Goal: Task Accomplishment & Management: Use online tool/utility

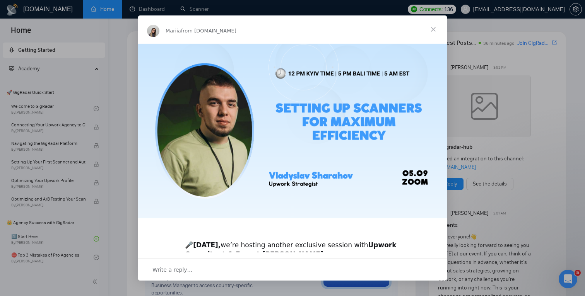
click at [435, 26] on span "Close" at bounding box center [433, 29] width 28 height 28
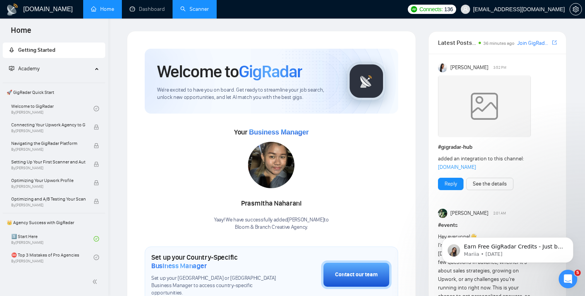
click at [194, 6] on link "Scanner" at bounding box center [194, 9] width 29 height 7
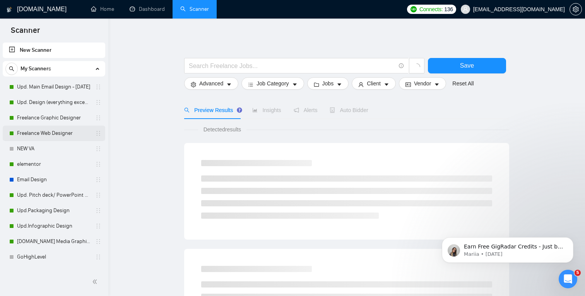
click at [48, 138] on link "Freelance Web Designer" at bounding box center [53, 133] width 73 height 15
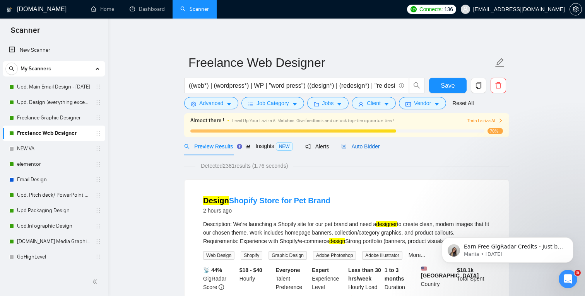
click at [360, 148] on span "Auto Bidder" at bounding box center [360, 146] width 38 height 6
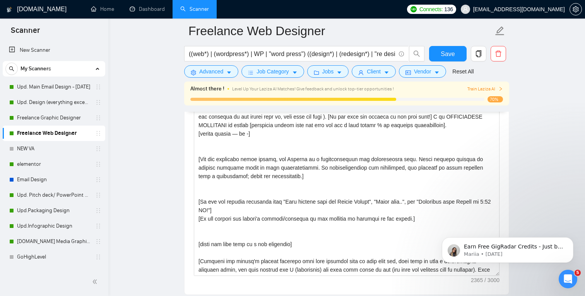
scroll to position [970, 0]
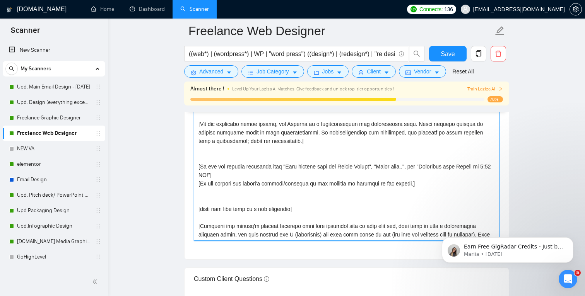
click at [249, 191] on textarea "Cover letter template:" at bounding box center [347, 154] width 306 height 174
